Goal: Task Accomplishment & Management: Manage account settings

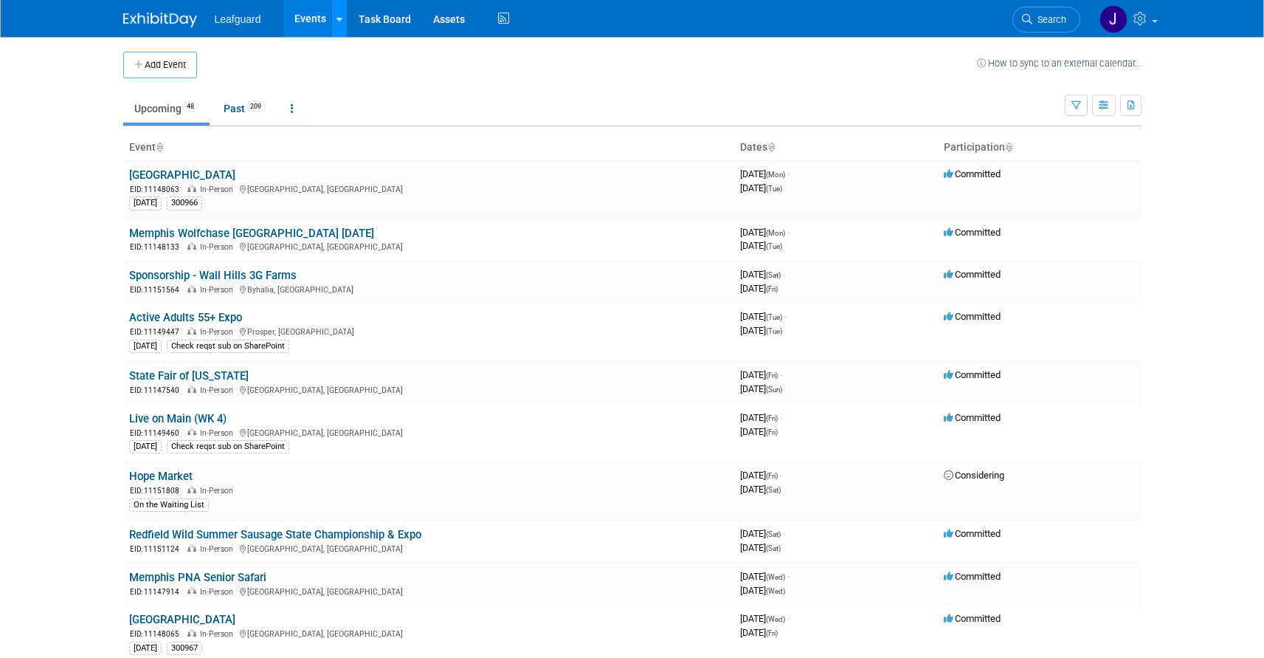
drag, startPoint x: 0, startPoint y: 0, endPoint x: 337, endPoint y: 18, distance: 337.0
click at [337, 17] on icon at bounding box center [340, 20] width 6 height 10
click at [295, 63] on td at bounding box center [587, 65] width 780 height 27
click at [1146, 21] on icon at bounding box center [1142, 18] width 17 height 13
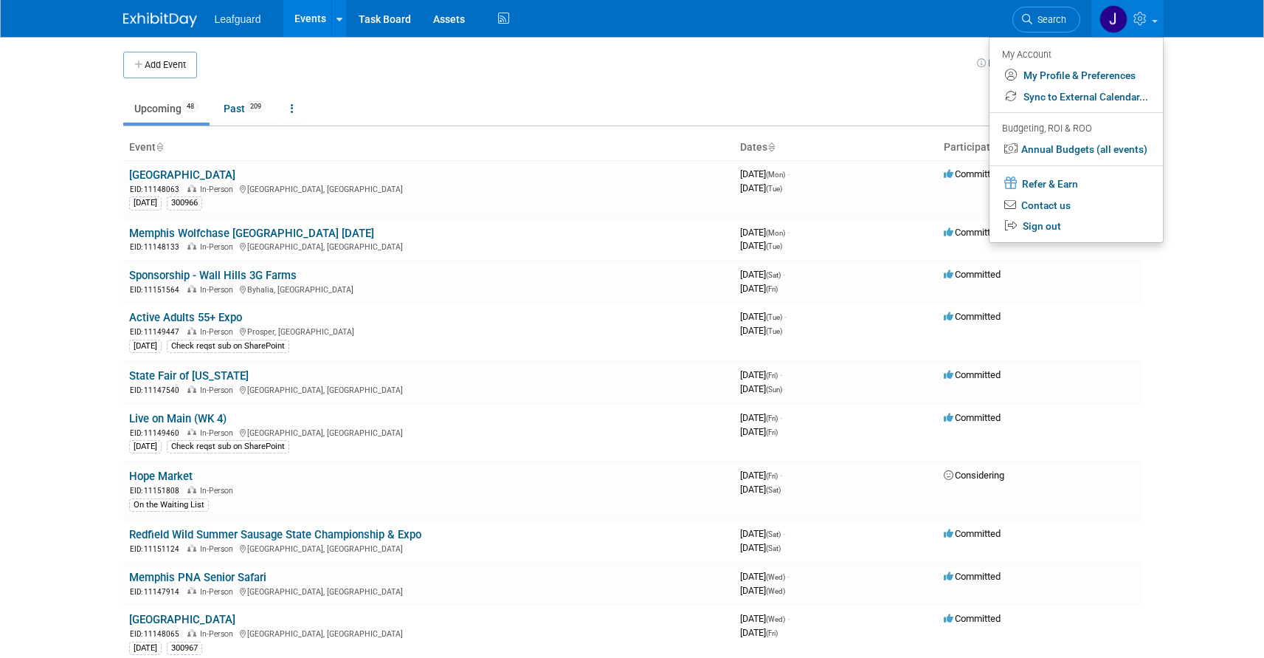
click at [455, 64] on td at bounding box center [587, 65] width 780 height 27
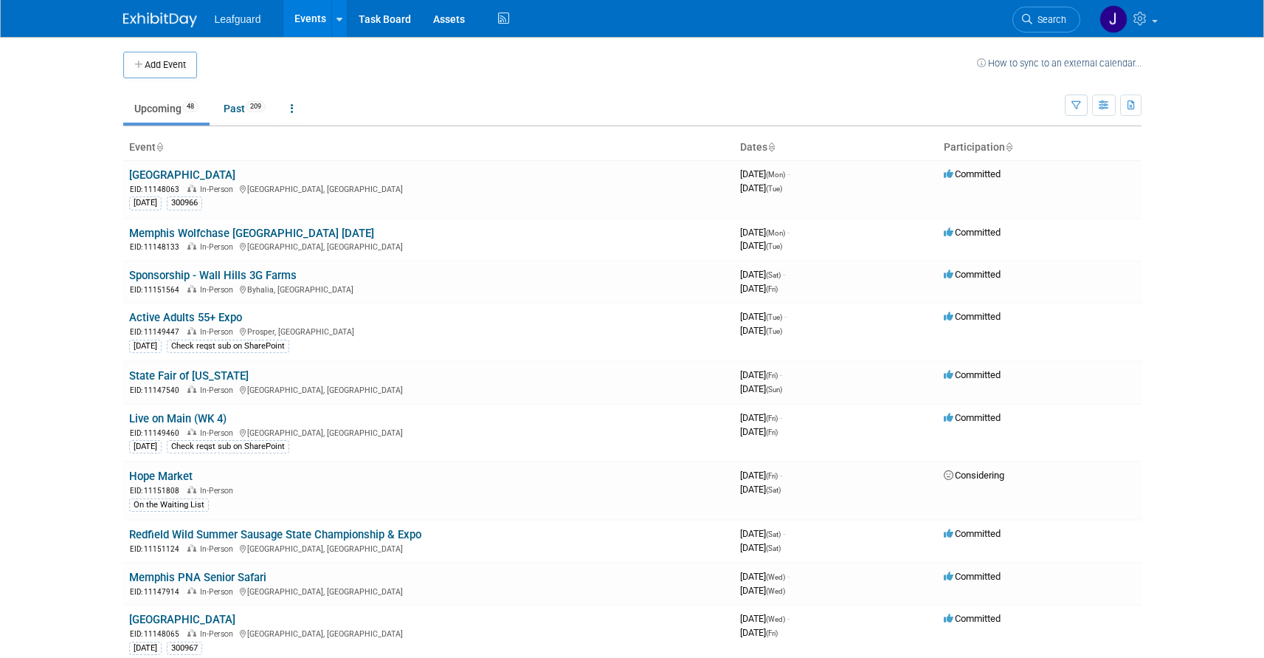
click at [252, 22] on span "Leafguard" at bounding box center [238, 19] width 47 height 12
click at [337, 21] on icon at bounding box center [340, 20] width 6 height 10
click at [662, 52] on td at bounding box center [587, 65] width 780 height 27
click at [439, 77] on td at bounding box center [587, 65] width 780 height 27
click at [369, 18] on link "Task Board" at bounding box center [385, 18] width 75 height 37
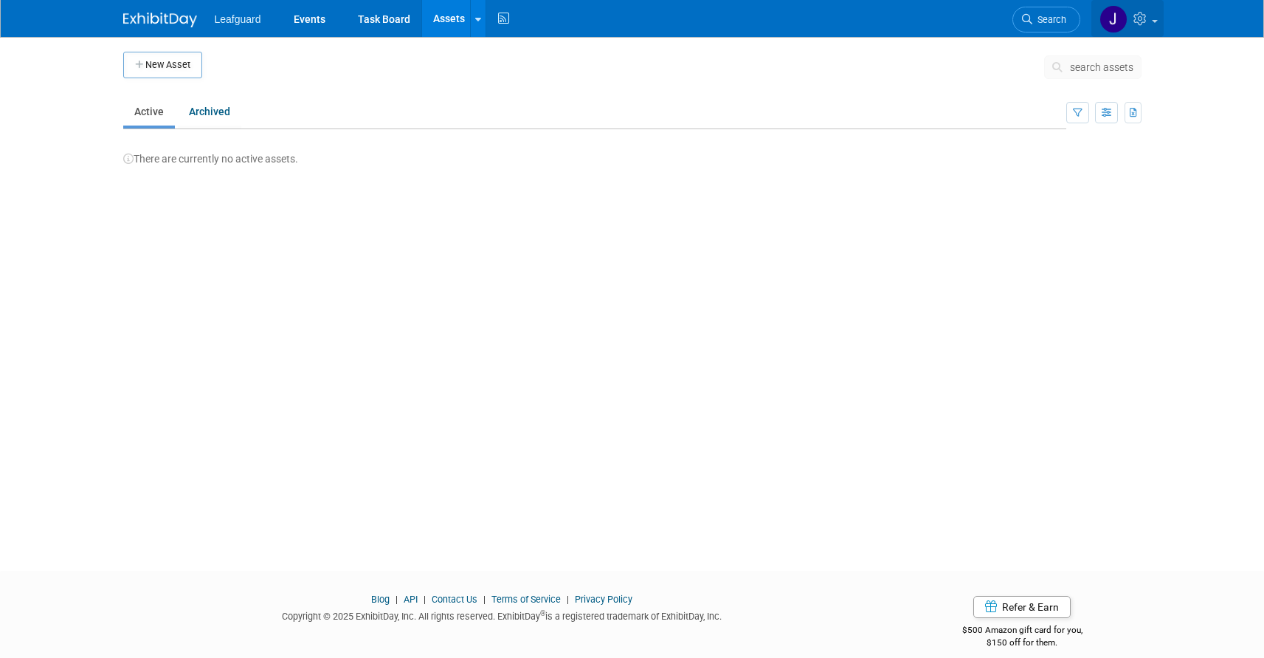
click at [1145, 21] on icon at bounding box center [1142, 18] width 17 height 13
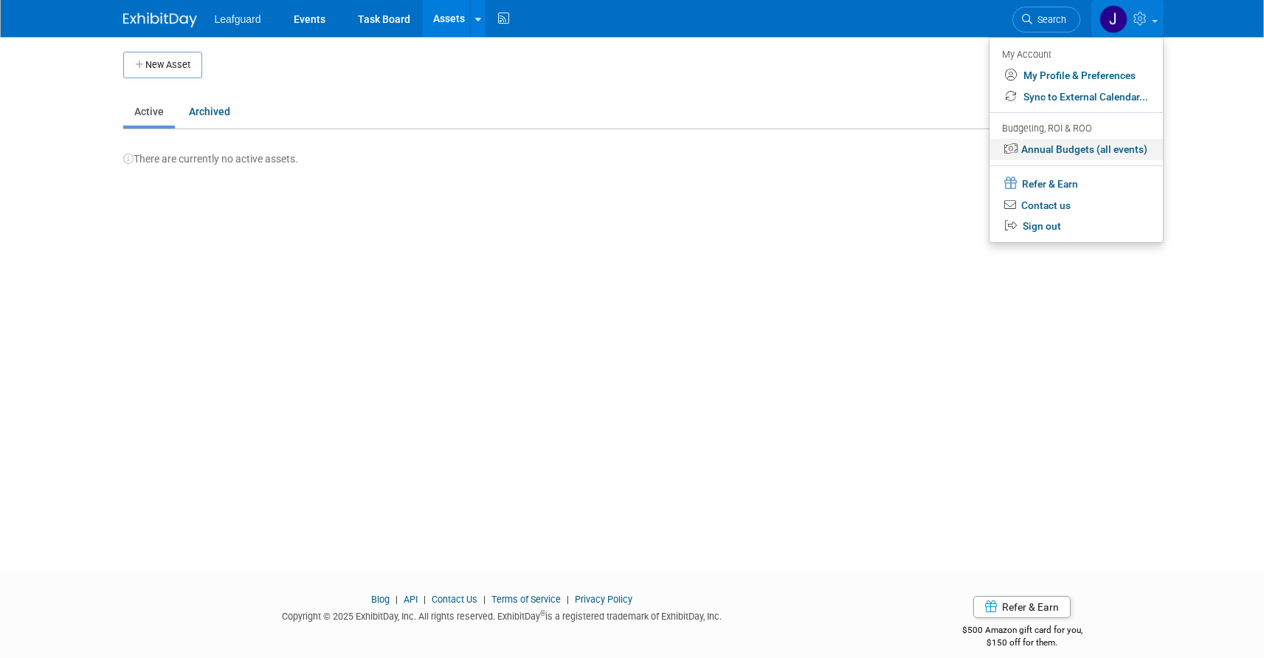
click at [1081, 148] on link "Annual Budgets (all events)" at bounding box center [1076, 149] width 173 height 21
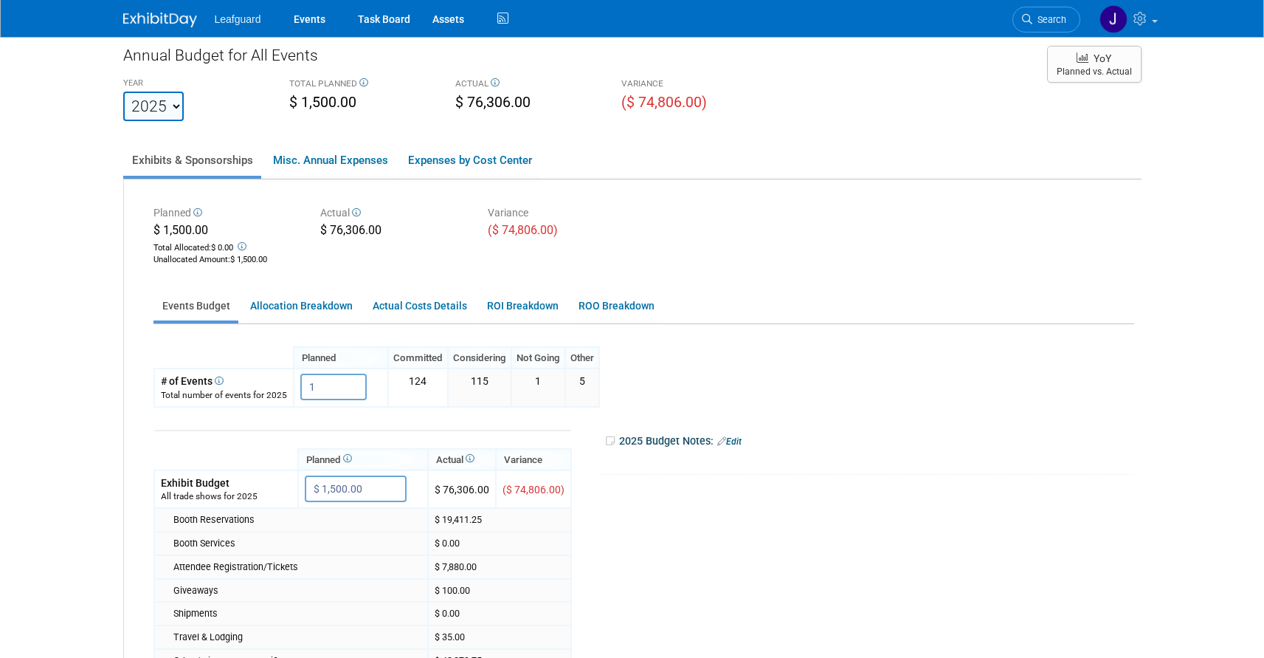
scroll to position [2, 0]
